Goal: Check status

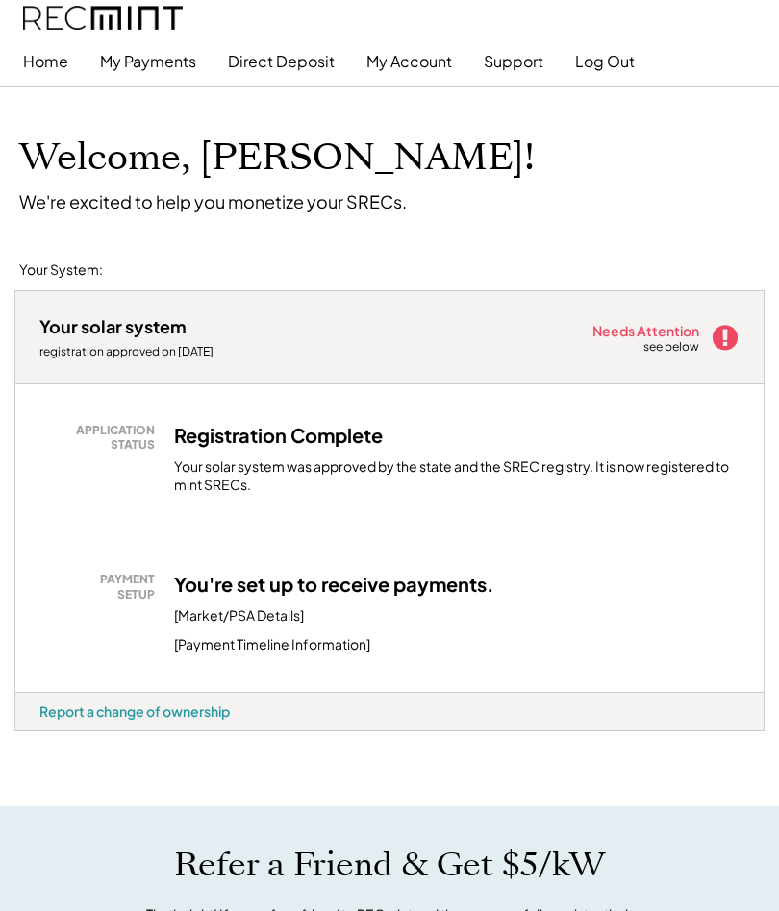
click at [711, 336] on icon at bounding box center [725, 337] width 29 height 29
click at [661, 324] on div "Needs Attention" at bounding box center [646, 330] width 109 height 13
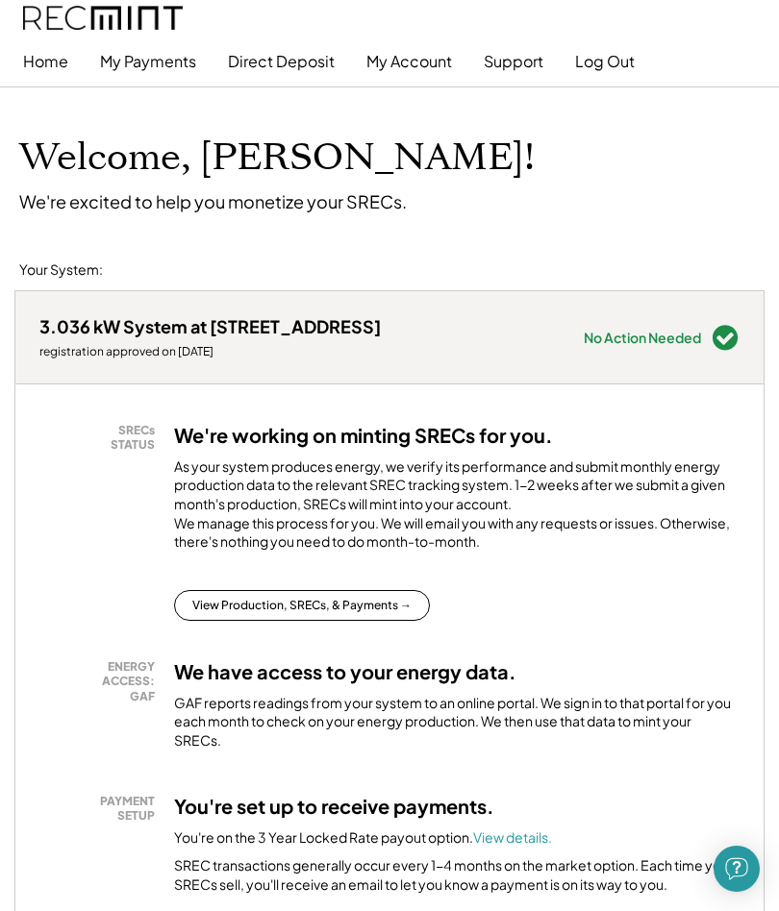
click at [386, 55] on button "My Account" at bounding box center [409, 61] width 86 height 38
click at [397, 66] on button "My Account" at bounding box center [409, 61] width 86 height 38
click at [404, 56] on button "My Account" at bounding box center [409, 61] width 86 height 38
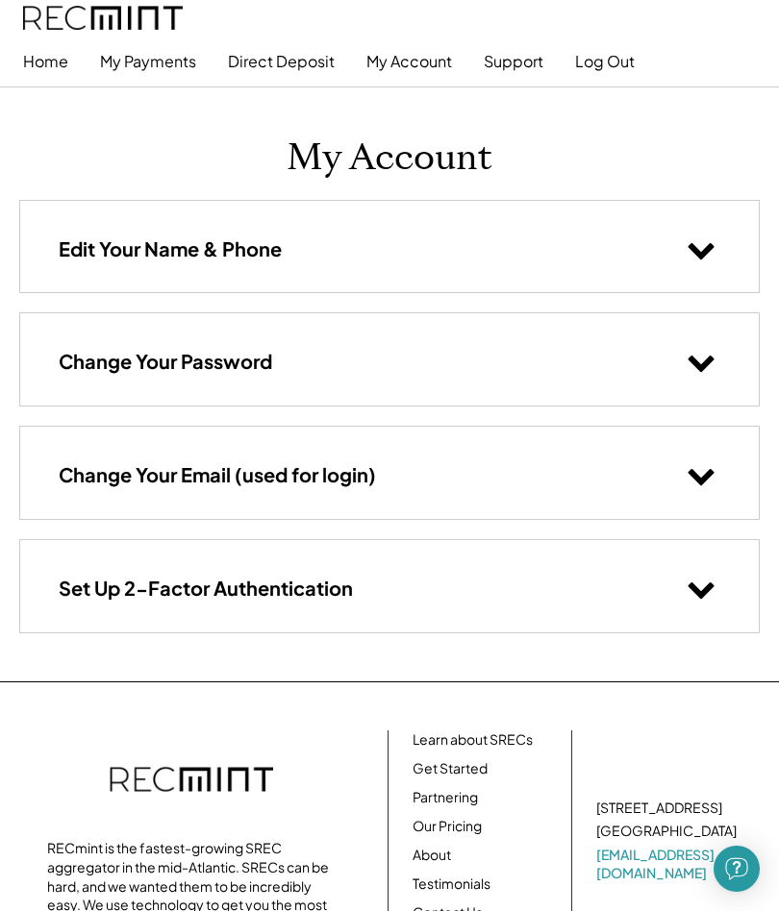
click at [144, 238] on h3 "Edit Your Name & Phone" at bounding box center [170, 249] width 223 height 25
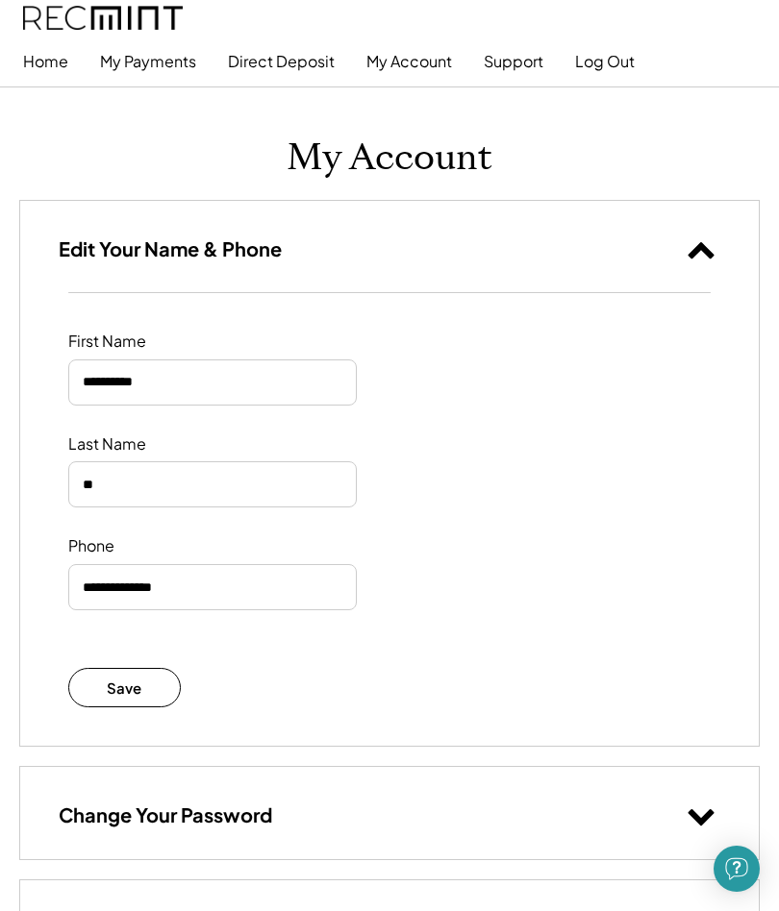
click at [139, 64] on button "My Payments" at bounding box center [148, 61] width 96 height 38
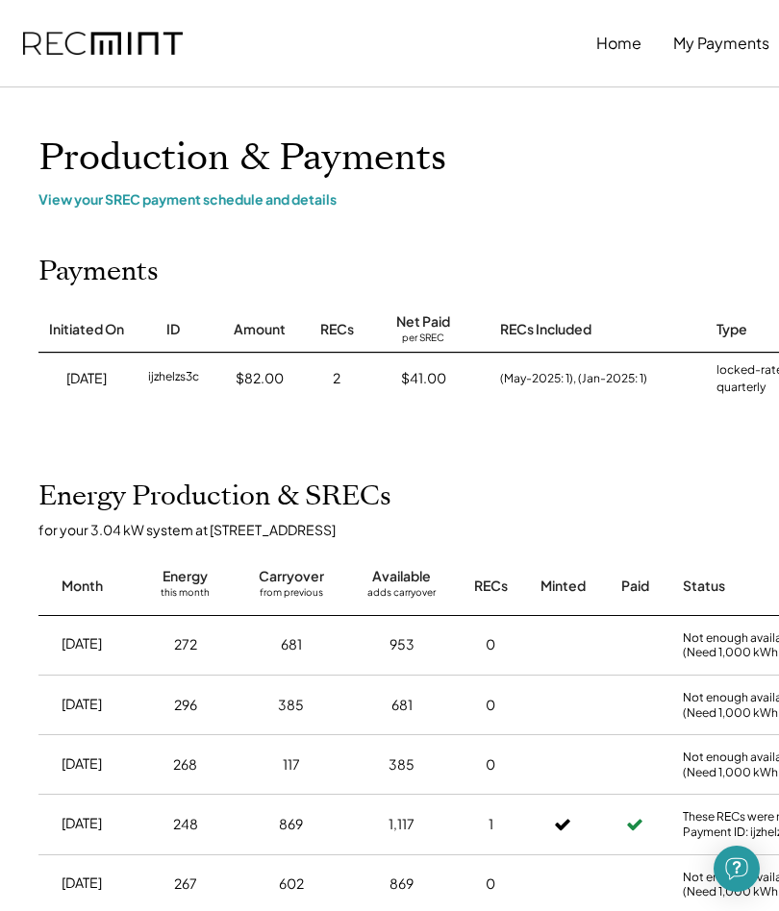
click at [115, 181] on h1 "Production & Payments" at bounding box center [615, 158] width 1154 height 45
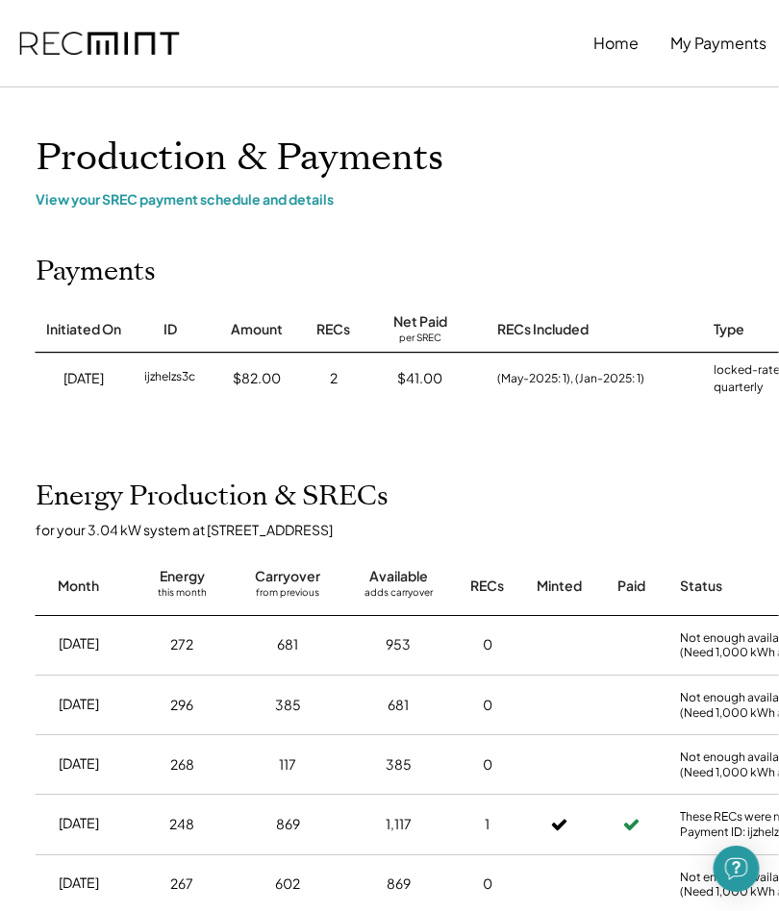
scroll to position [0, 4]
click at [300, 185] on div "Production & Payments View your SREC payment schedule and details" at bounding box center [611, 172] width 1192 height 72
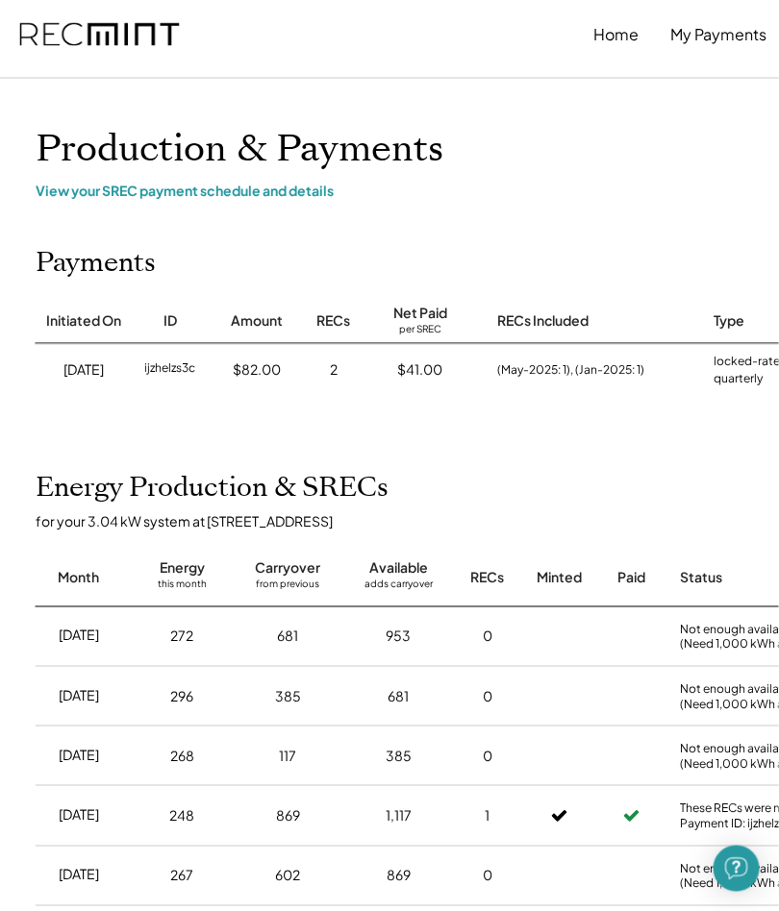
scroll to position [0, 3]
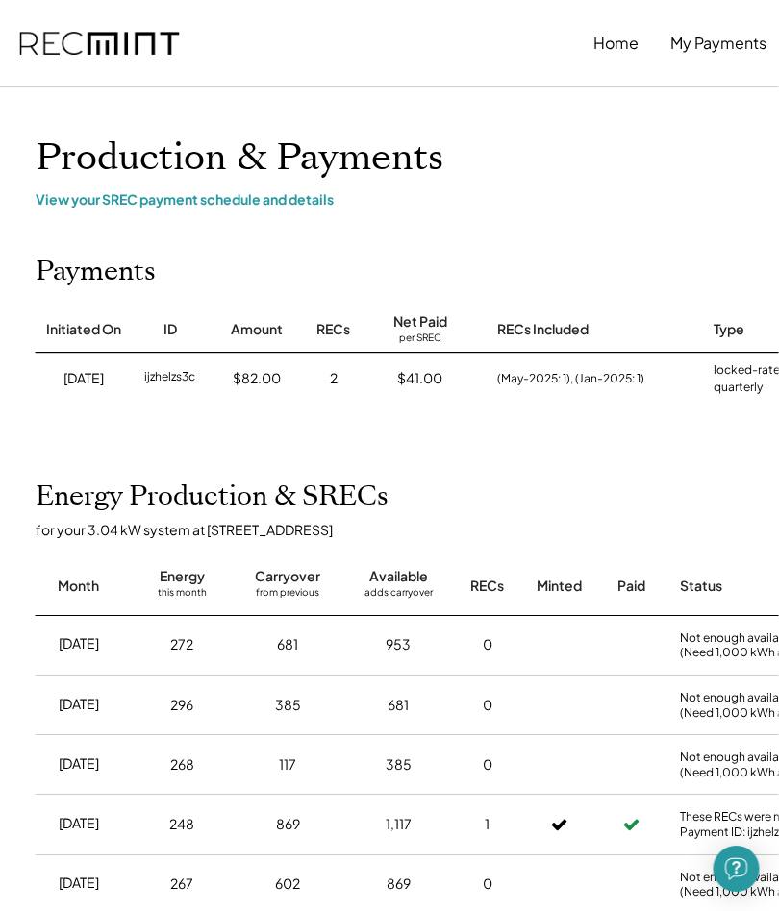
click at [739, 38] on button "My Payments" at bounding box center [718, 43] width 96 height 38
click at [704, 40] on button "My Payments" at bounding box center [718, 43] width 96 height 38
click at [701, 47] on button "My Payments" at bounding box center [718, 43] width 96 height 38
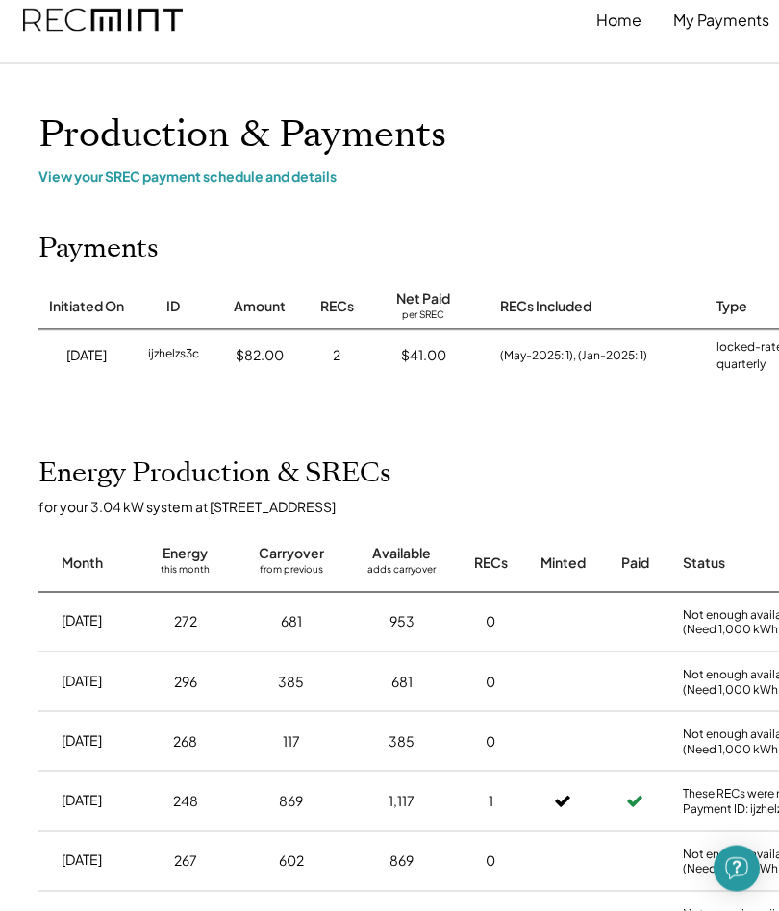
scroll to position [0, 0]
